Goal: Navigation & Orientation: Go to known website

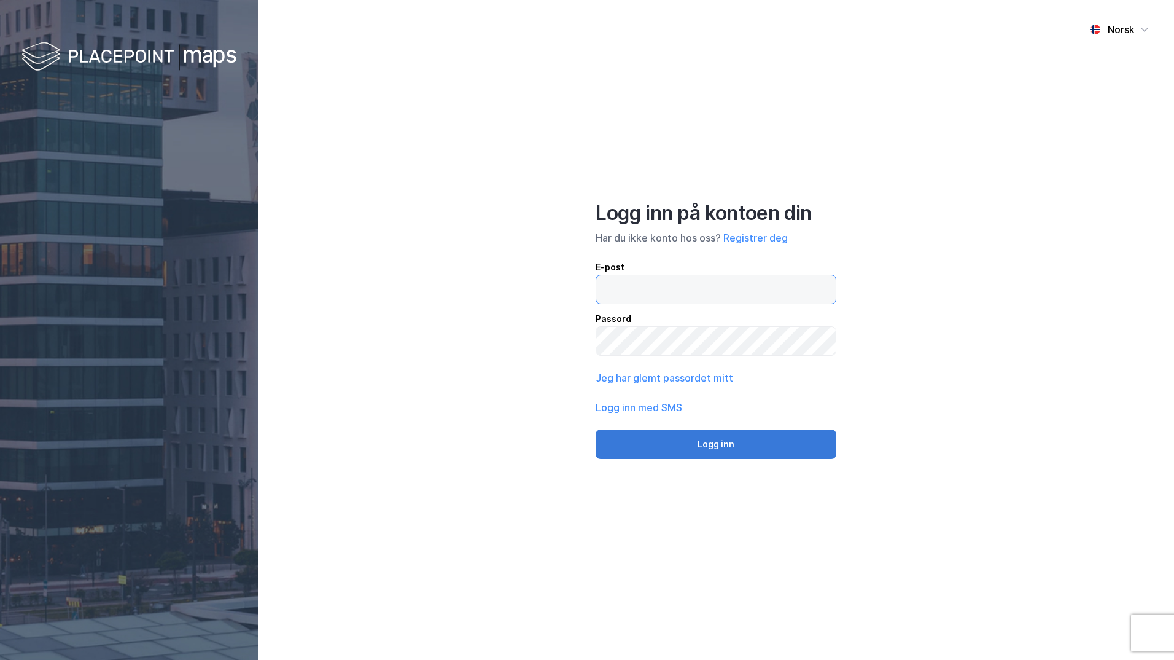
type input "[PERSON_NAME][EMAIL_ADDRESS][PERSON_NAME][PERSON_NAME][DOMAIN_NAME]"
click at [715, 440] on button "Logg inn" at bounding box center [716, 443] width 241 height 29
